Goal: Transaction & Acquisition: Purchase product/service

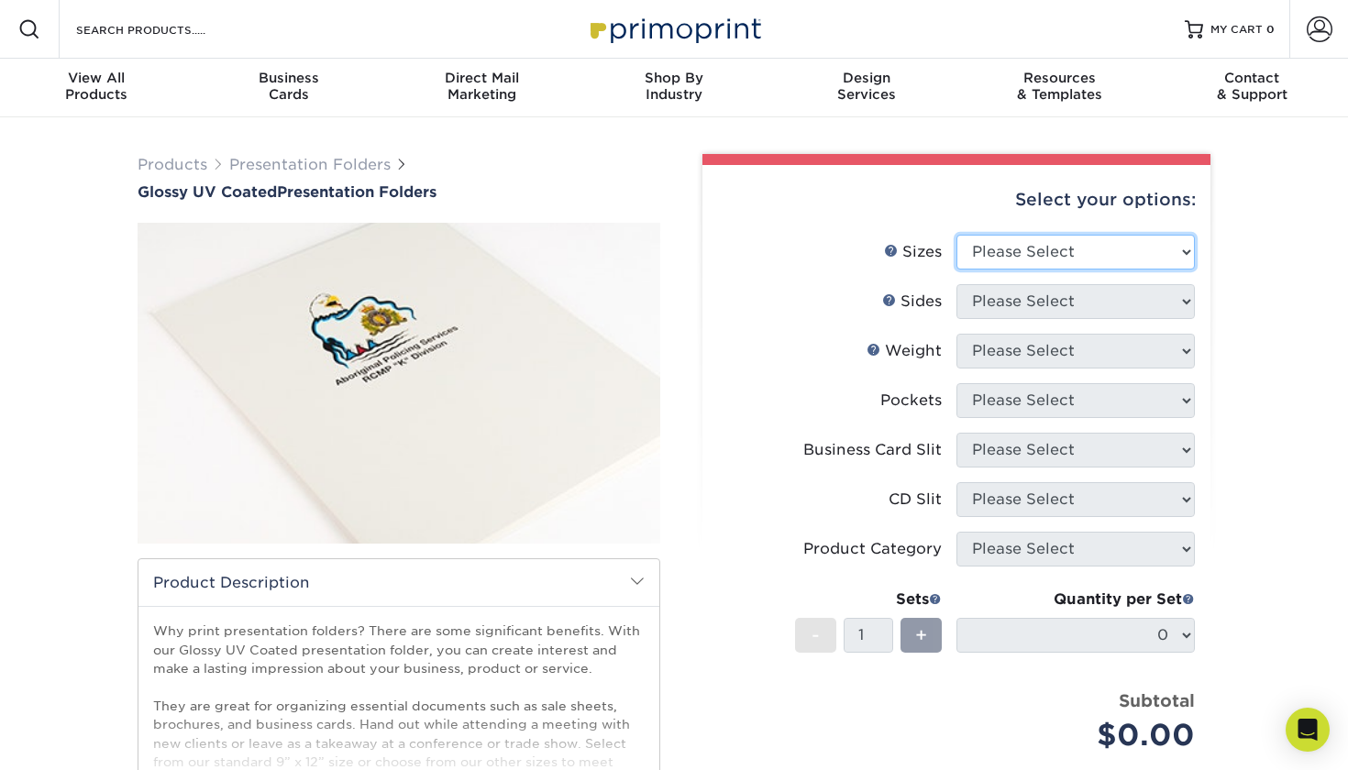
select select "9.00x12.00"
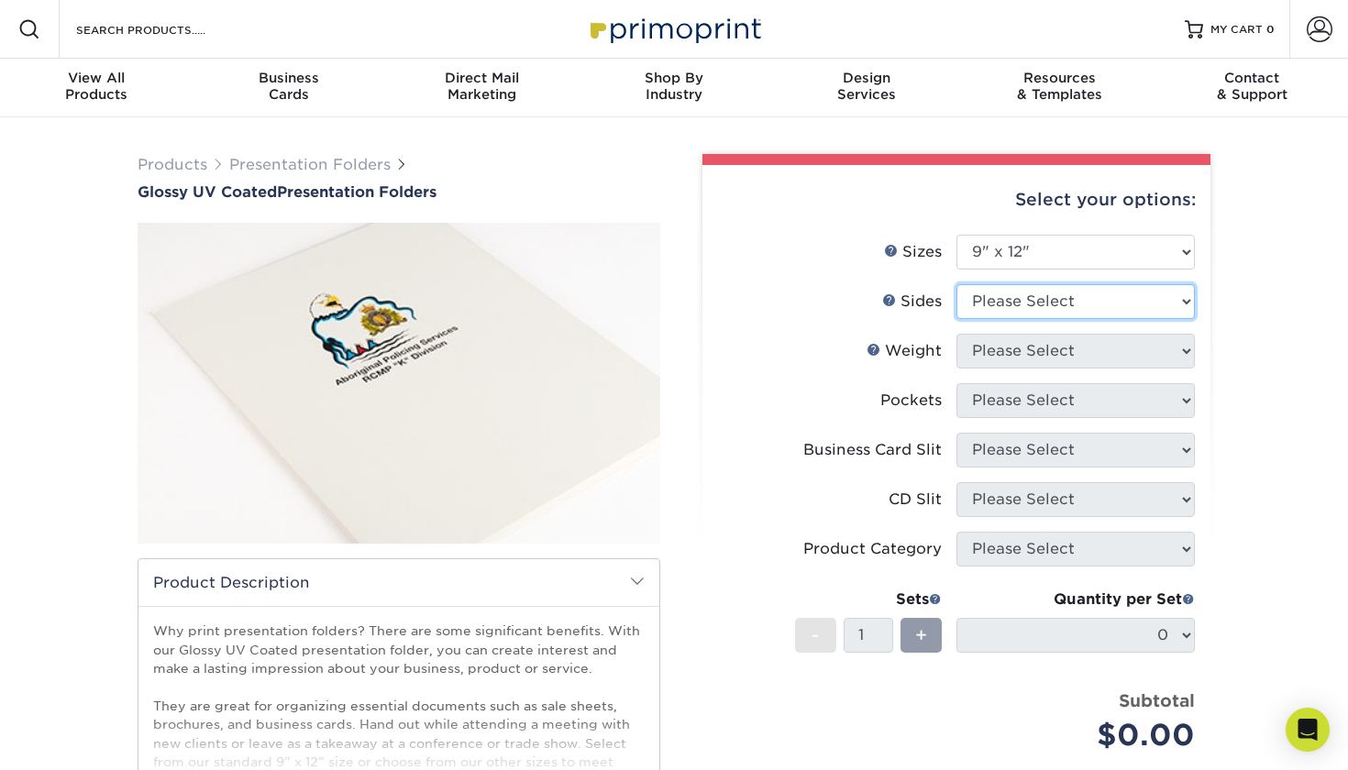
select select "13abbda7-1d64-4f25-8bb2-c179b224825d"
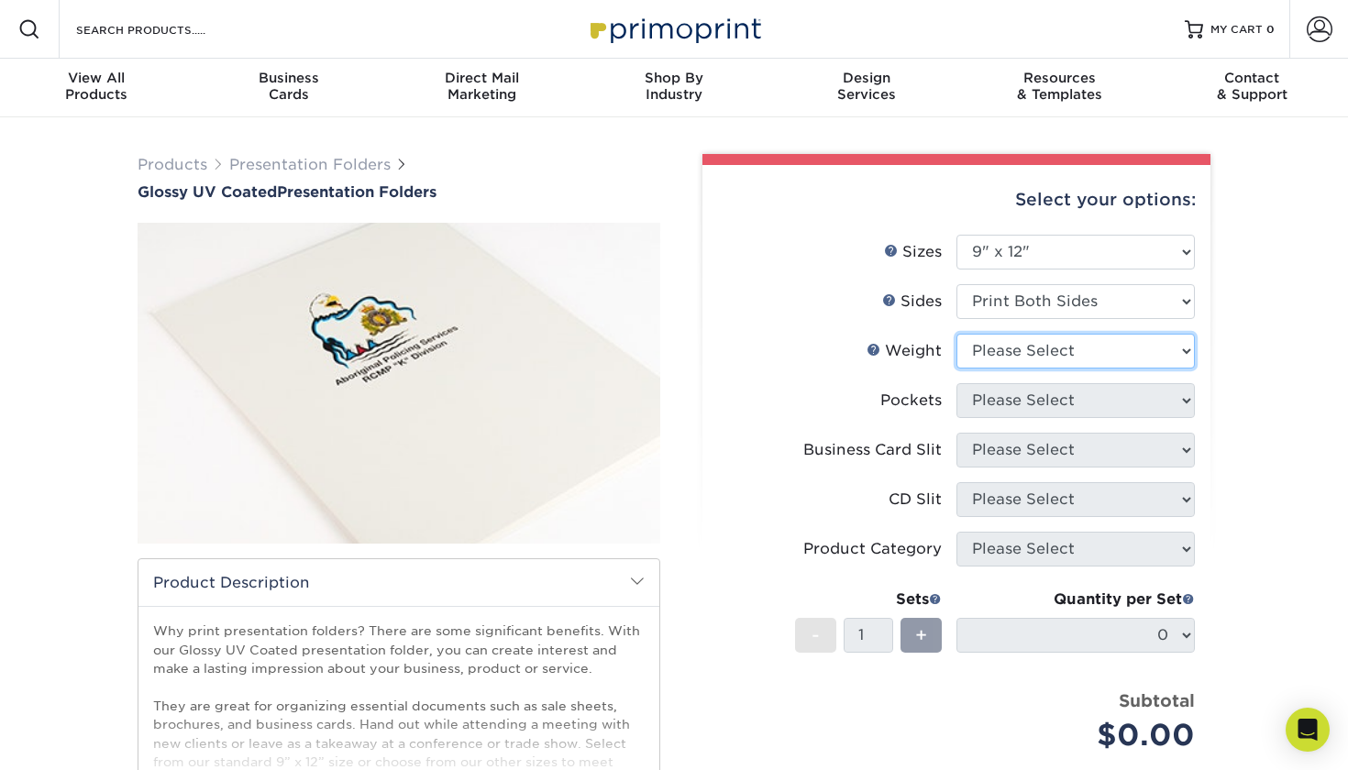
select select "14PT"
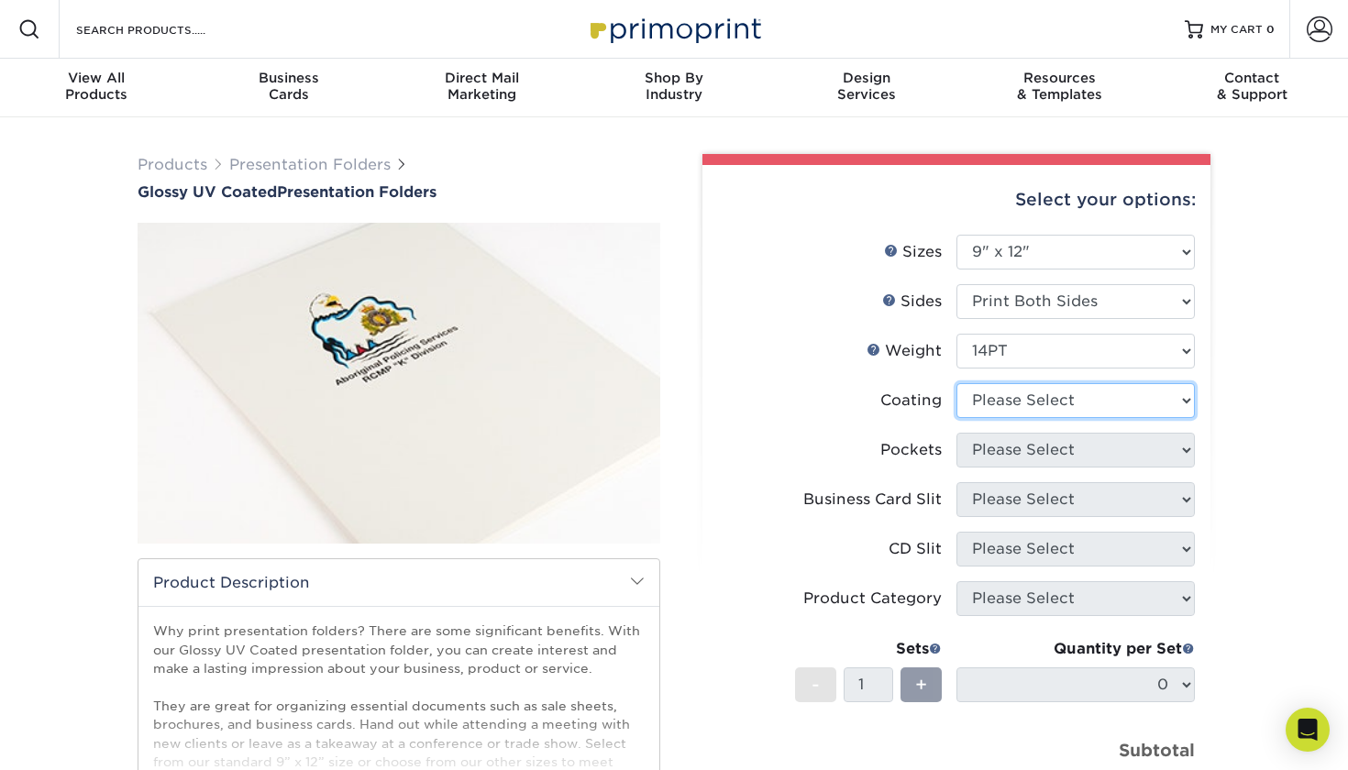
select select "ae367451-b2b8-45df-a344-0f05b6a12993"
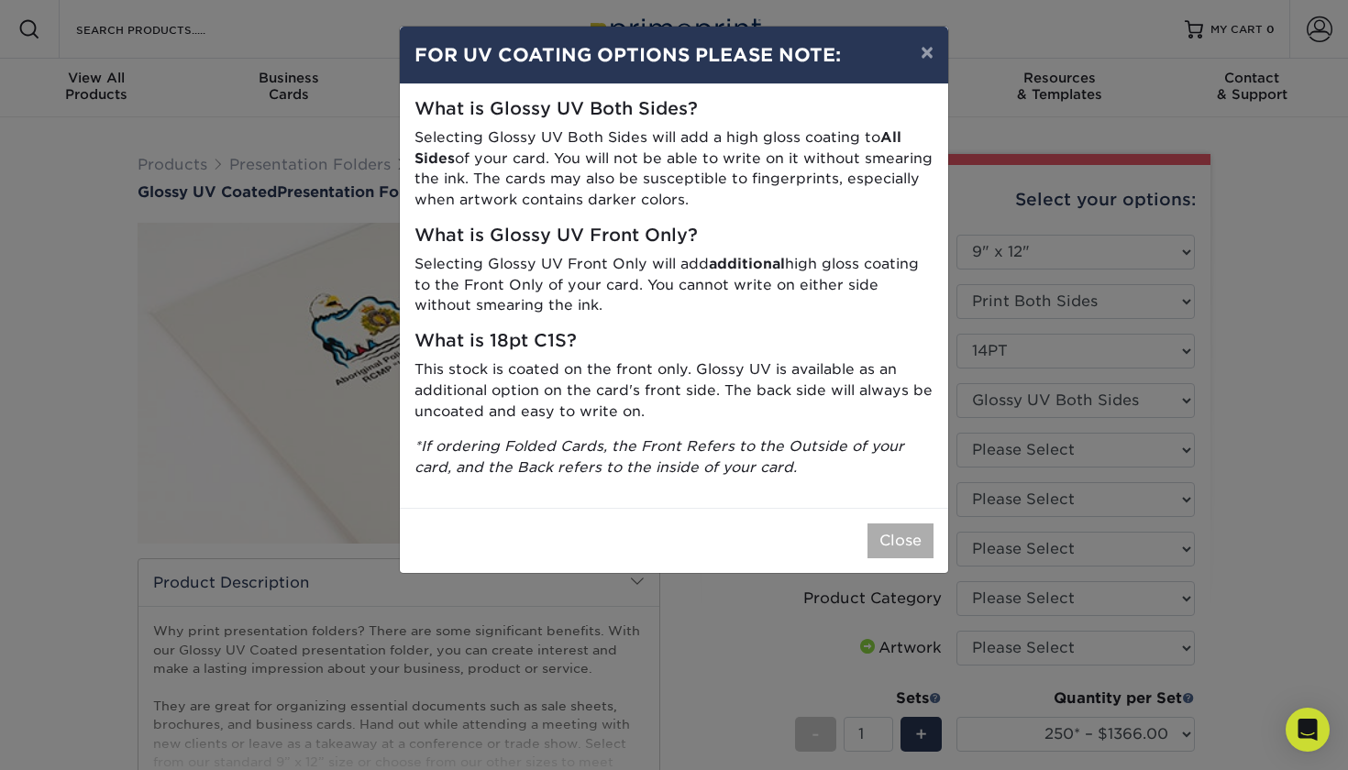
click at [917, 535] on button "Close" at bounding box center [900, 541] width 66 height 35
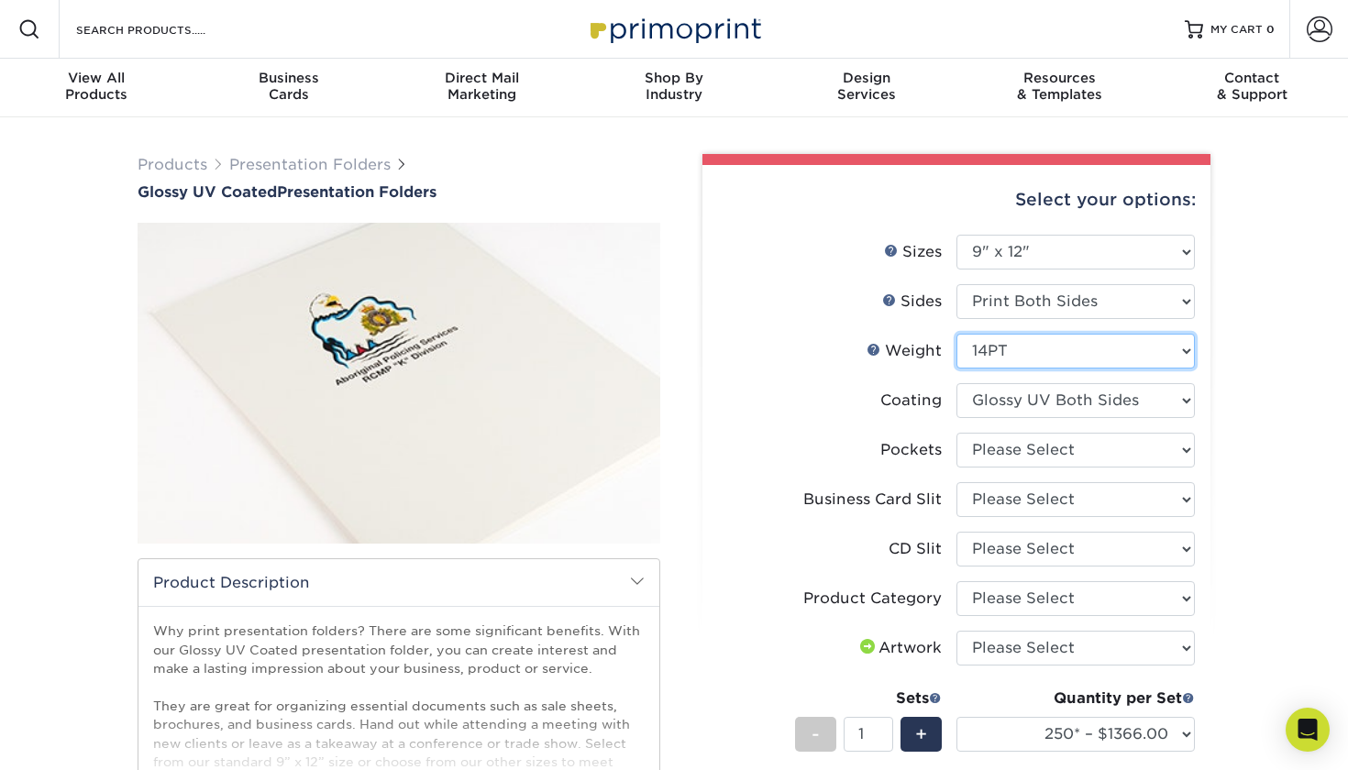
select select "16PT"
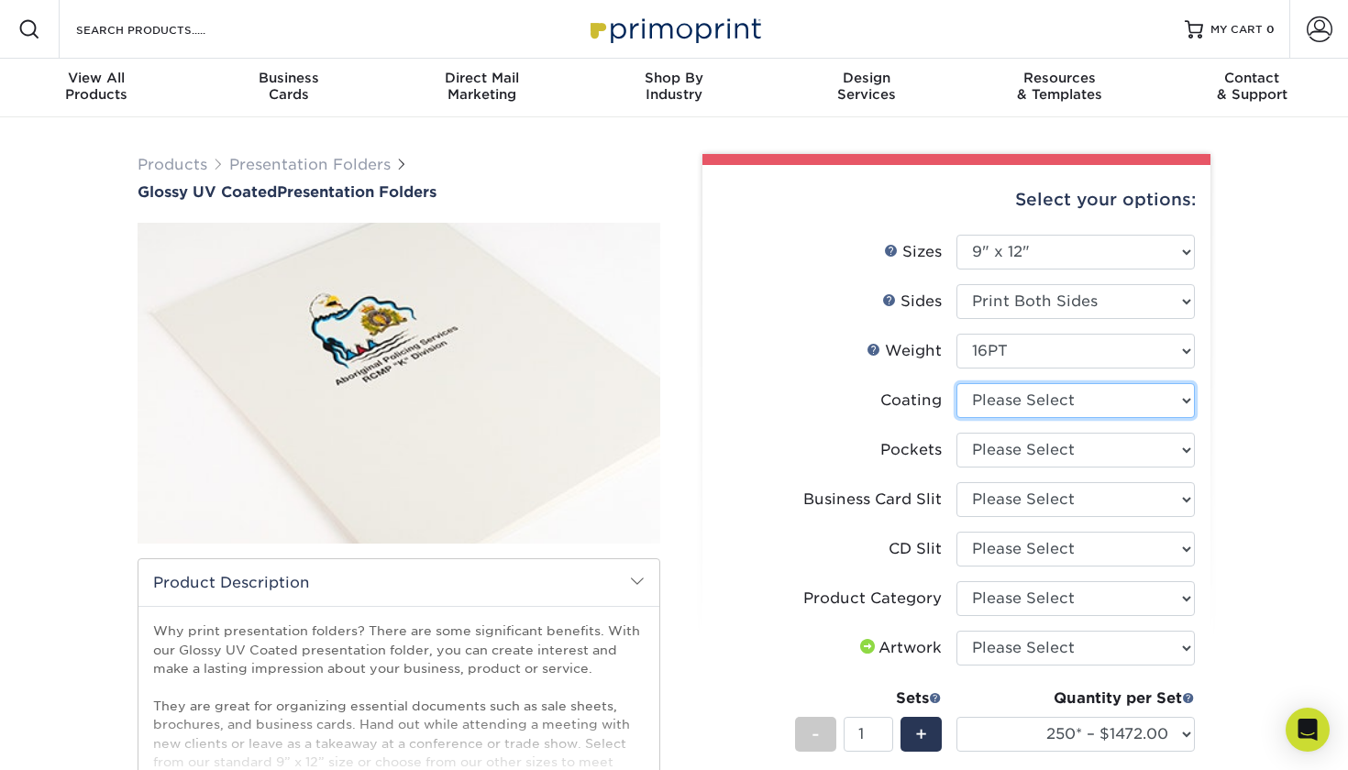
select select "ae367451-b2b8-45df-a344-0f05b6a12993"
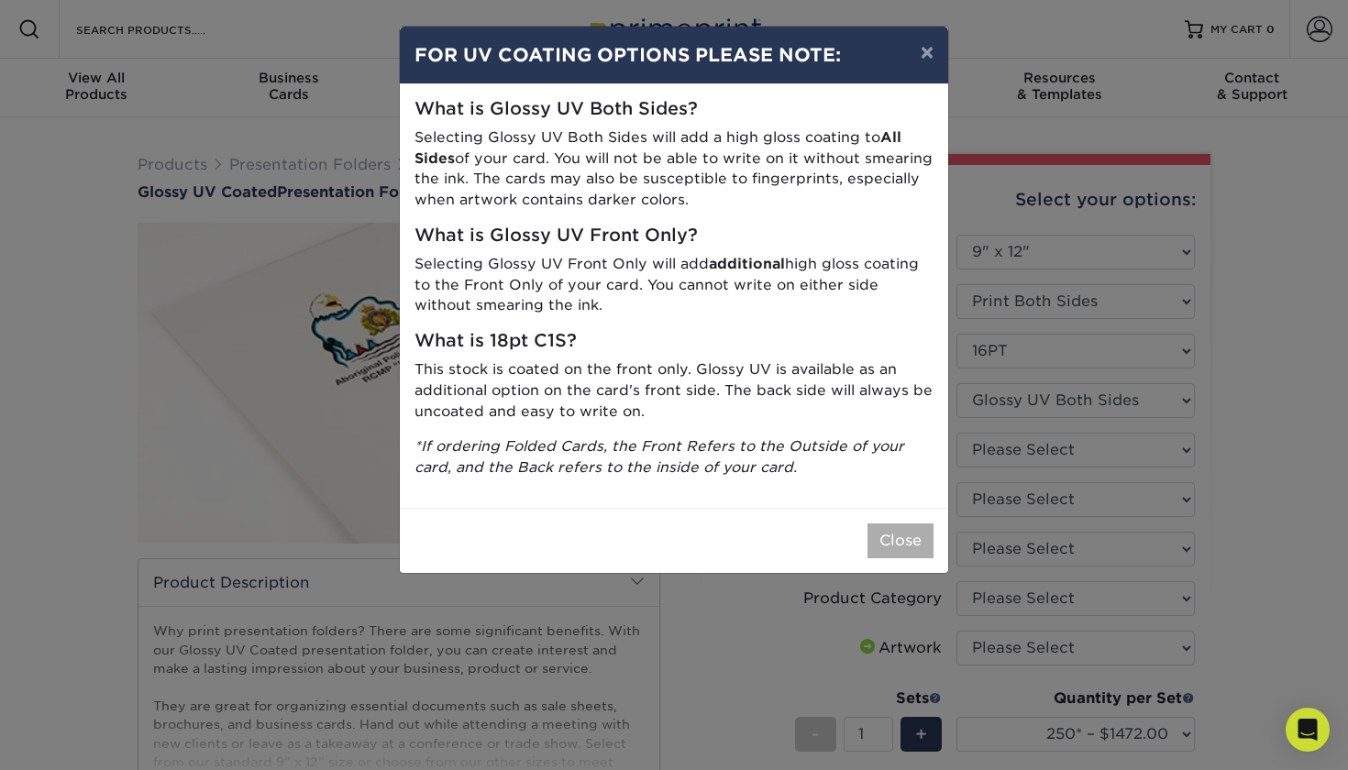
click at [897, 530] on button "Close" at bounding box center [900, 541] width 66 height 35
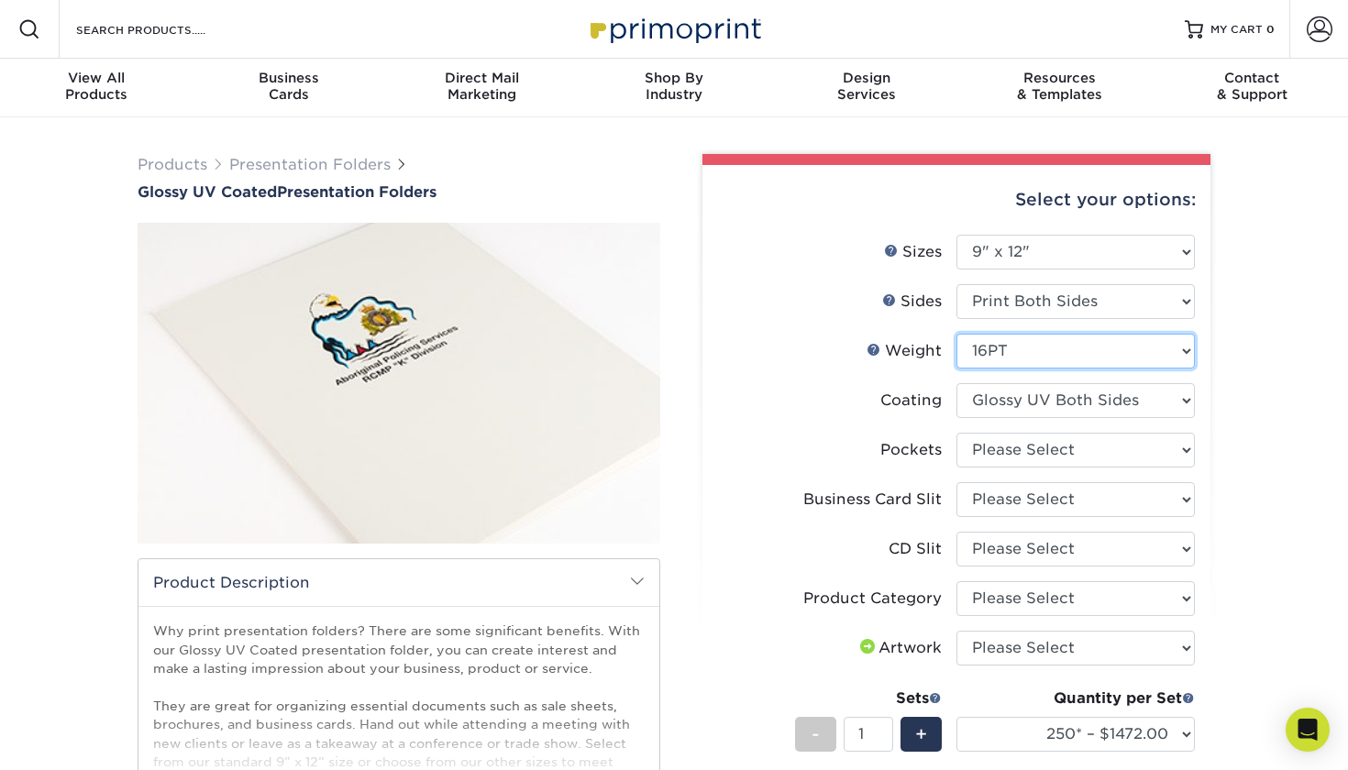
select select "14PT"
select select
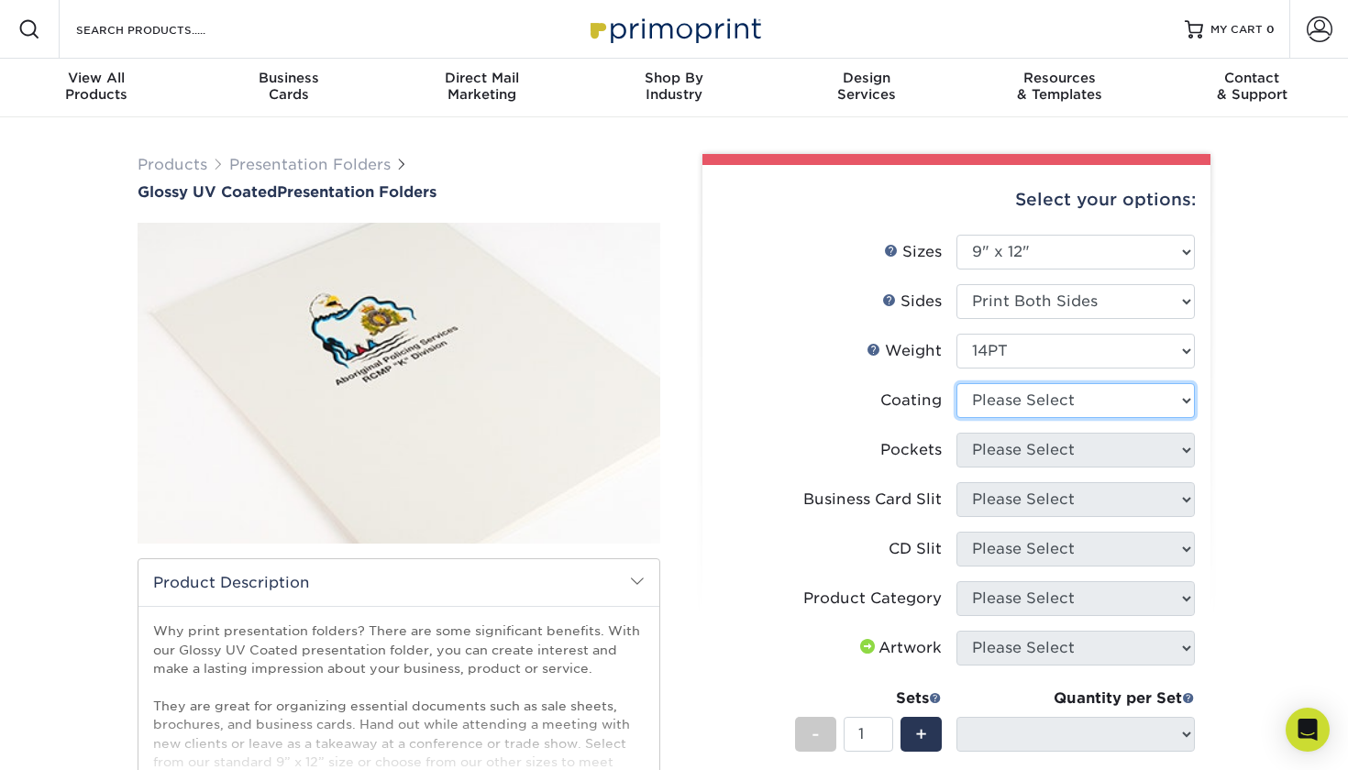
select select "ae367451-b2b8-45df-a344-0f05b6a12993"
select select "-1"
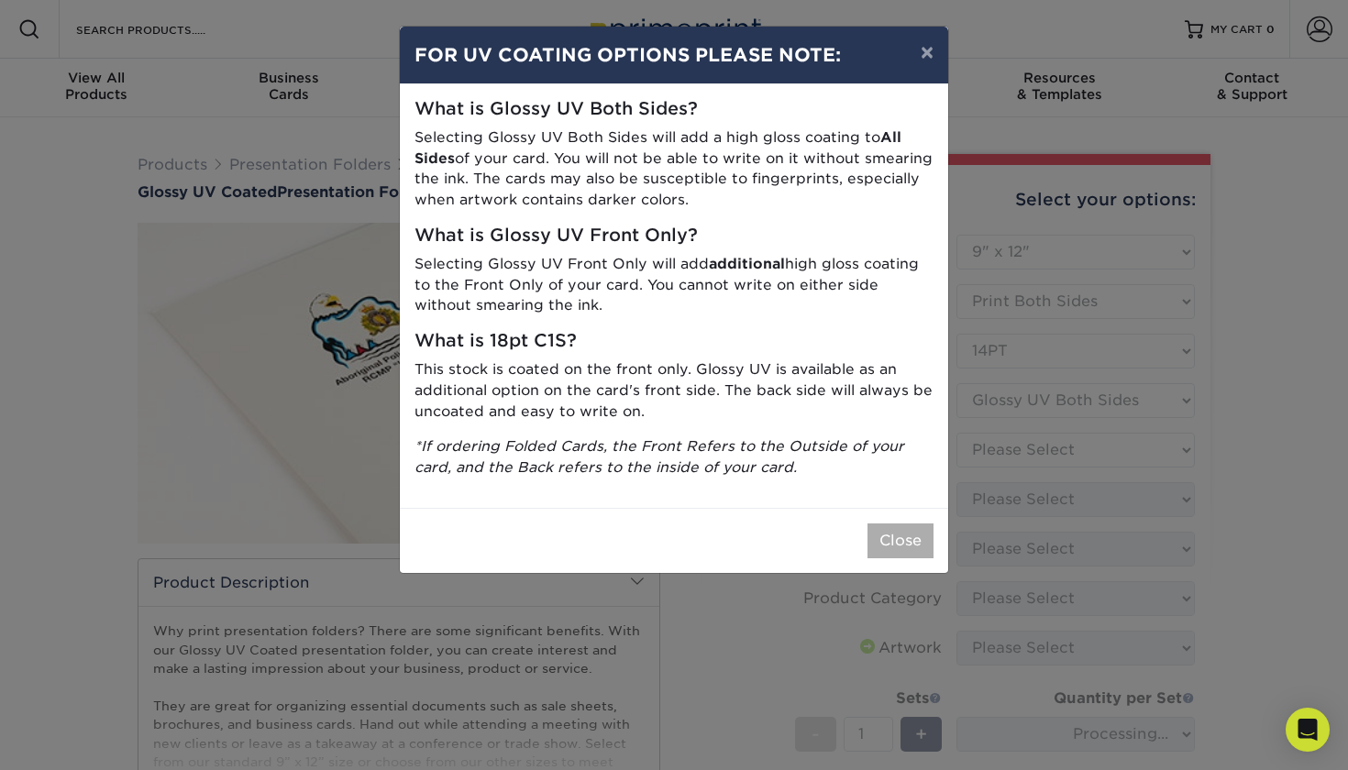
click at [912, 524] on button "Close" at bounding box center [900, 541] width 66 height 35
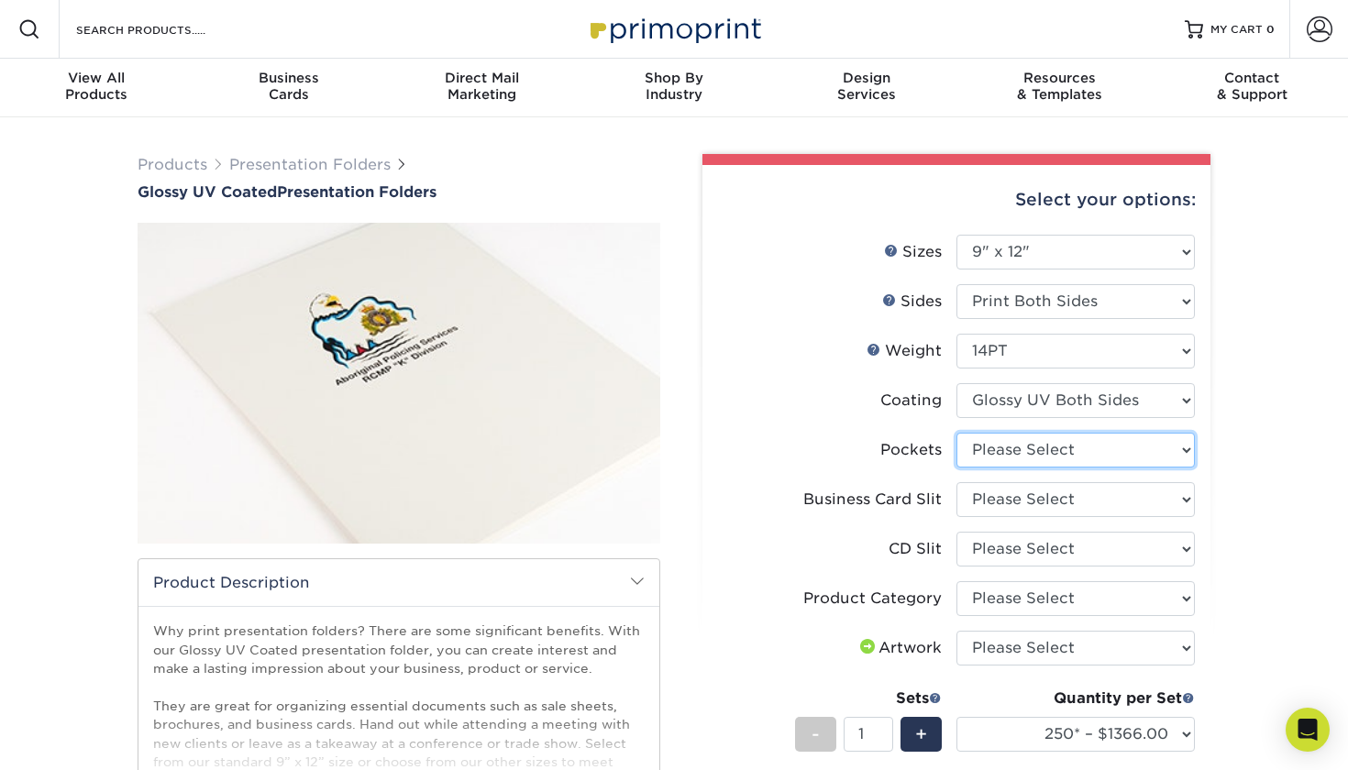
select select "e8427203-e3c7-4640-a4e8-bae00c228d98"
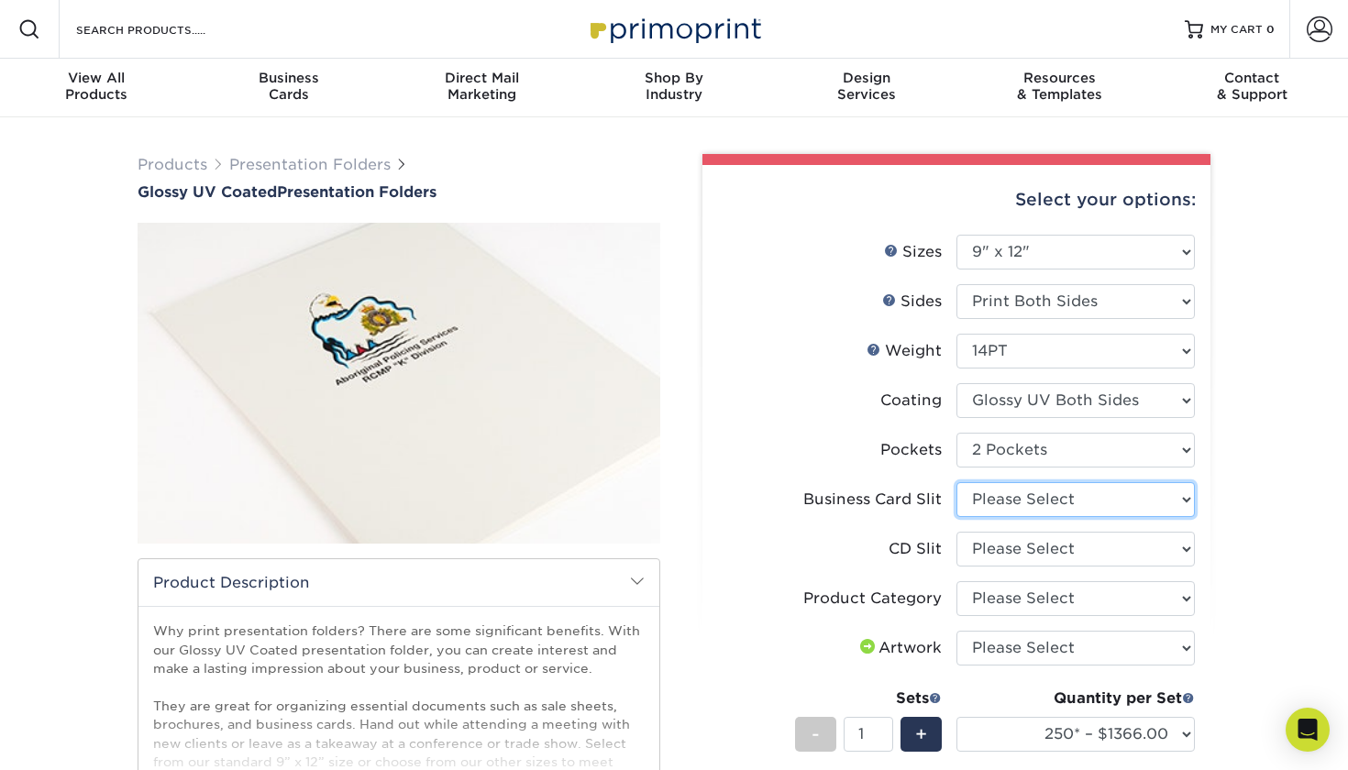
select select "8e249328-dfb3-4e9a-9503-f178185f32c5"
select select "a092264a-7428-4d8e-b024-417dbebc6e25"
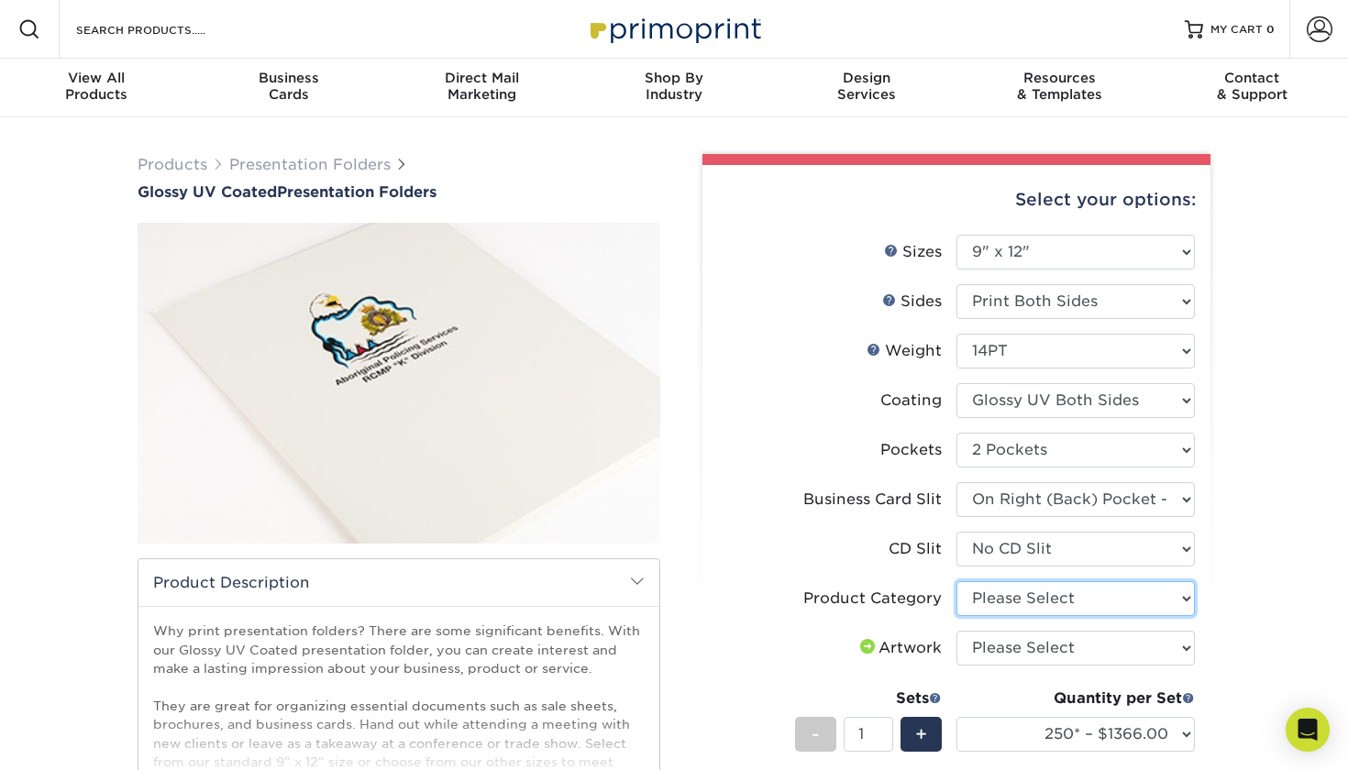
select select "57f7a581-ec4a-49d7-930d-eb044a1d12ac"
select select "upload"
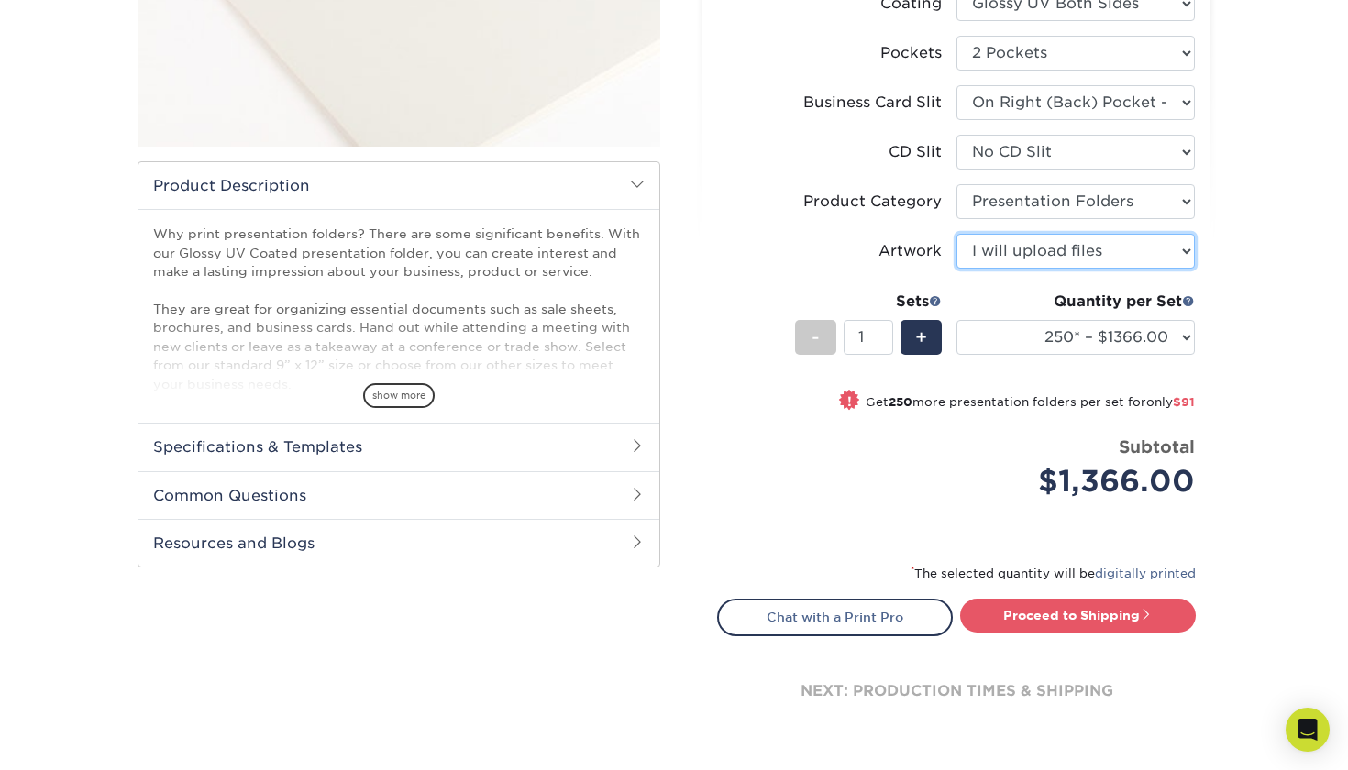
scroll to position [357, 0]
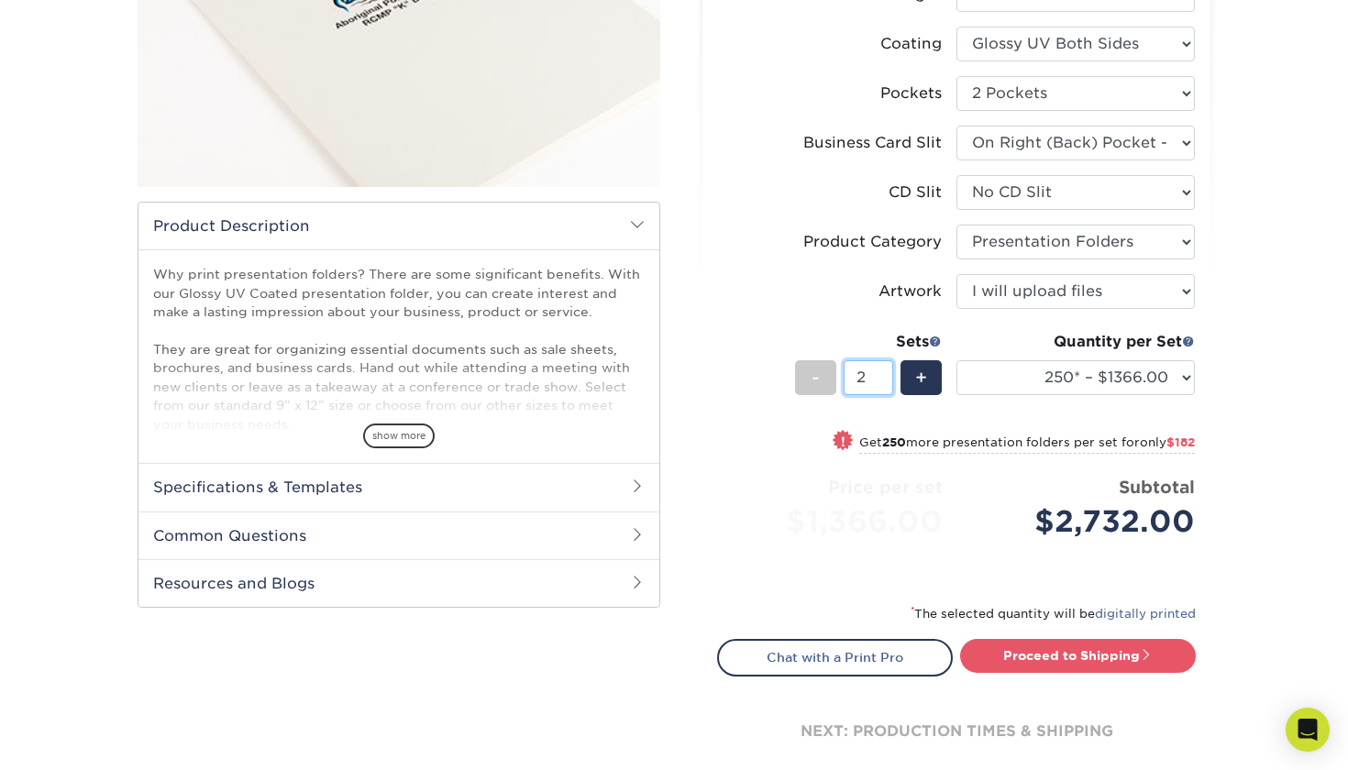
click at [887, 371] on input "2" at bounding box center [868, 377] width 49 height 35
type input "1"
click at [884, 382] on input "1" at bounding box center [868, 377] width 49 height 35
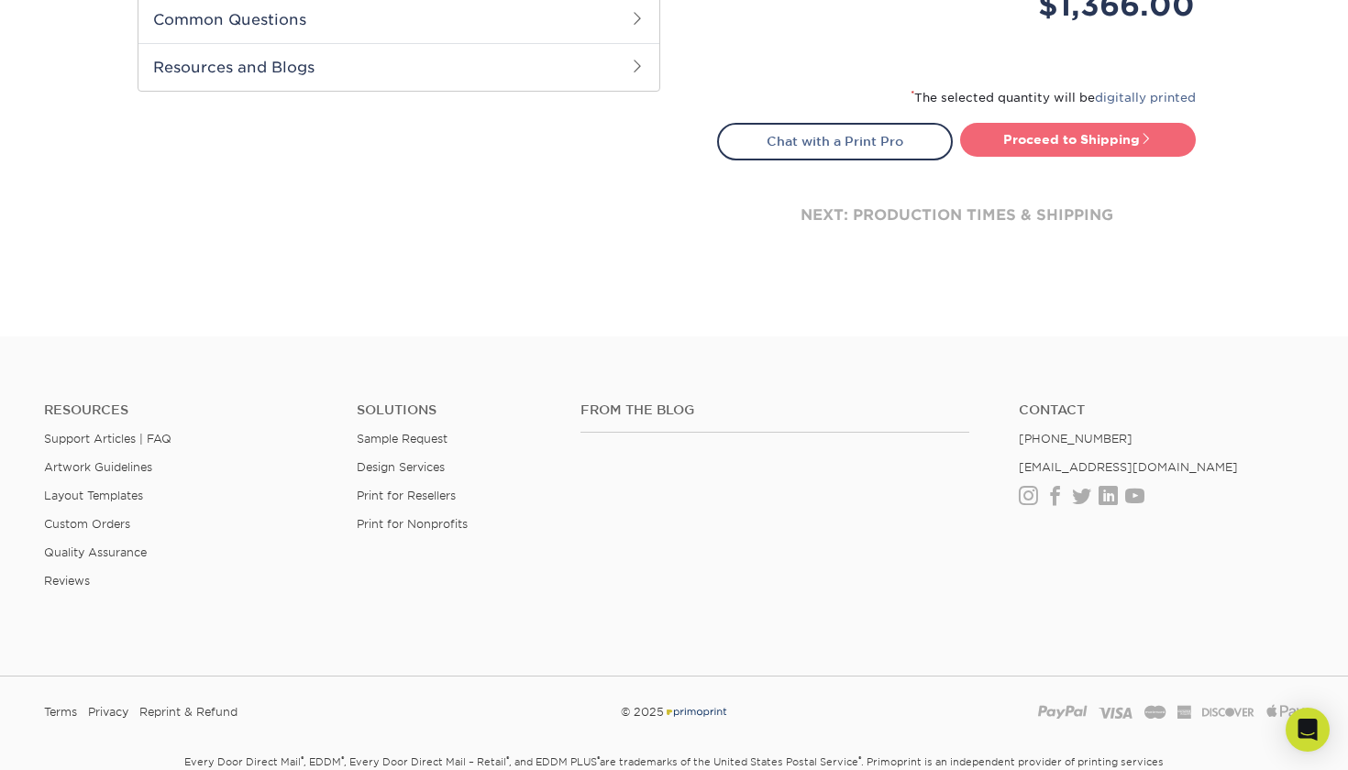
scroll to position [875, 0]
click at [1076, 128] on link "Proceed to Shipping" at bounding box center [1078, 137] width 236 height 33
type input "Set 1"
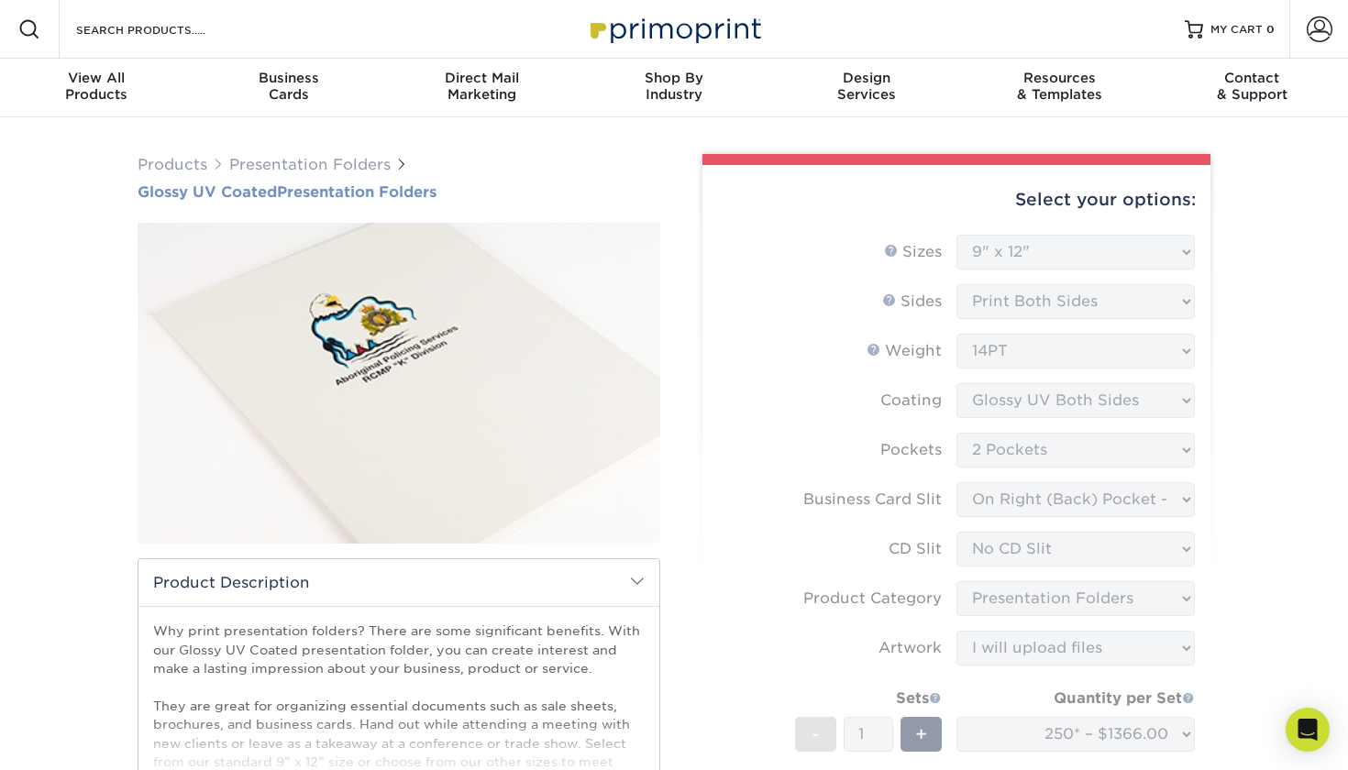
scroll to position [0, 0]
